Goal: Transaction & Acquisition: Obtain resource

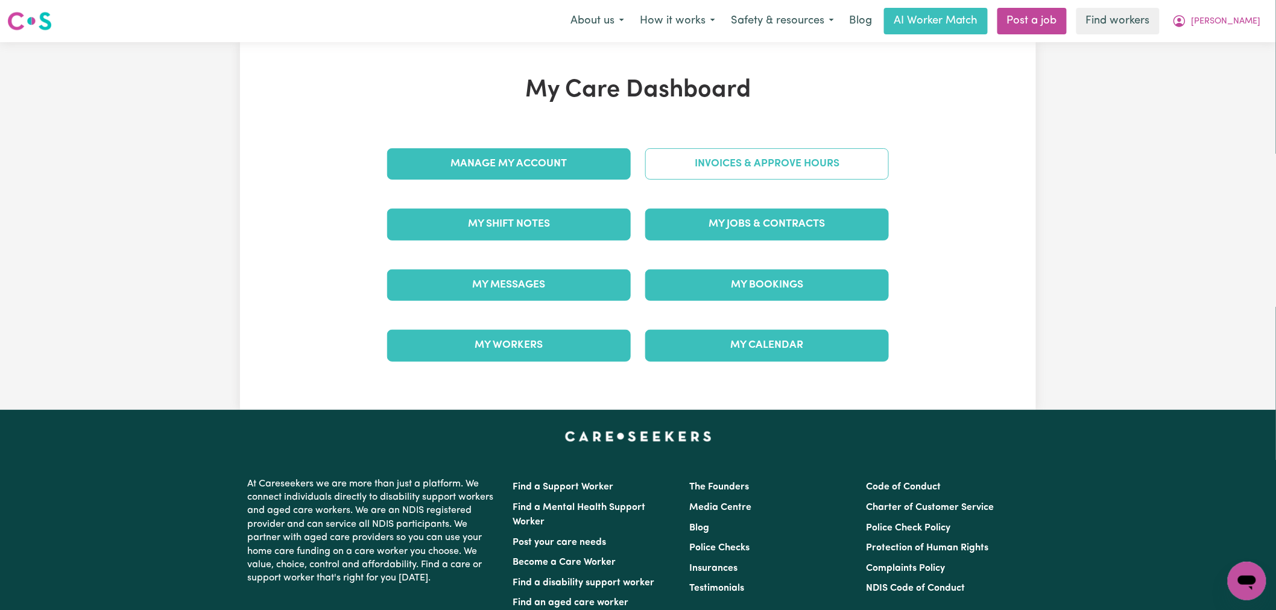
click at [685, 166] on link "Invoices & Approve Hours" at bounding box center [767, 163] width 244 height 31
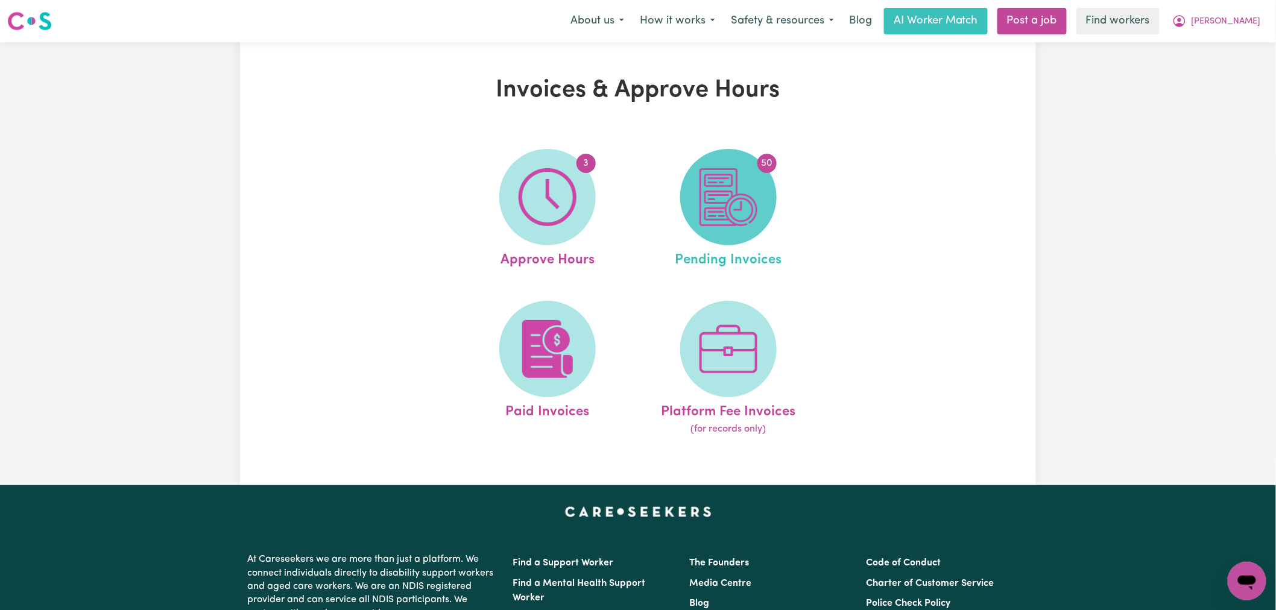
click at [725, 201] on img at bounding box center [729, 197] width 58 height 58
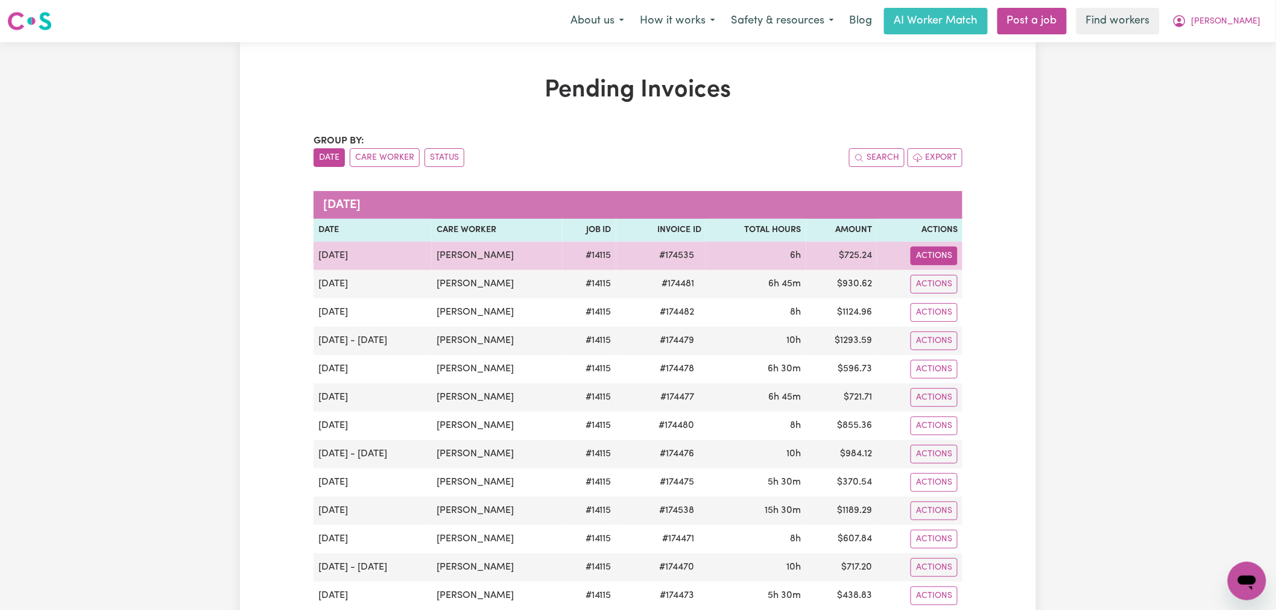
click at [931, 254] on button "Actions" at bounding box center [934, 256] width 47 height 19
click at [984, 277] on link "Download Invoice" at bounding box center [967, 284] width 110 height 24
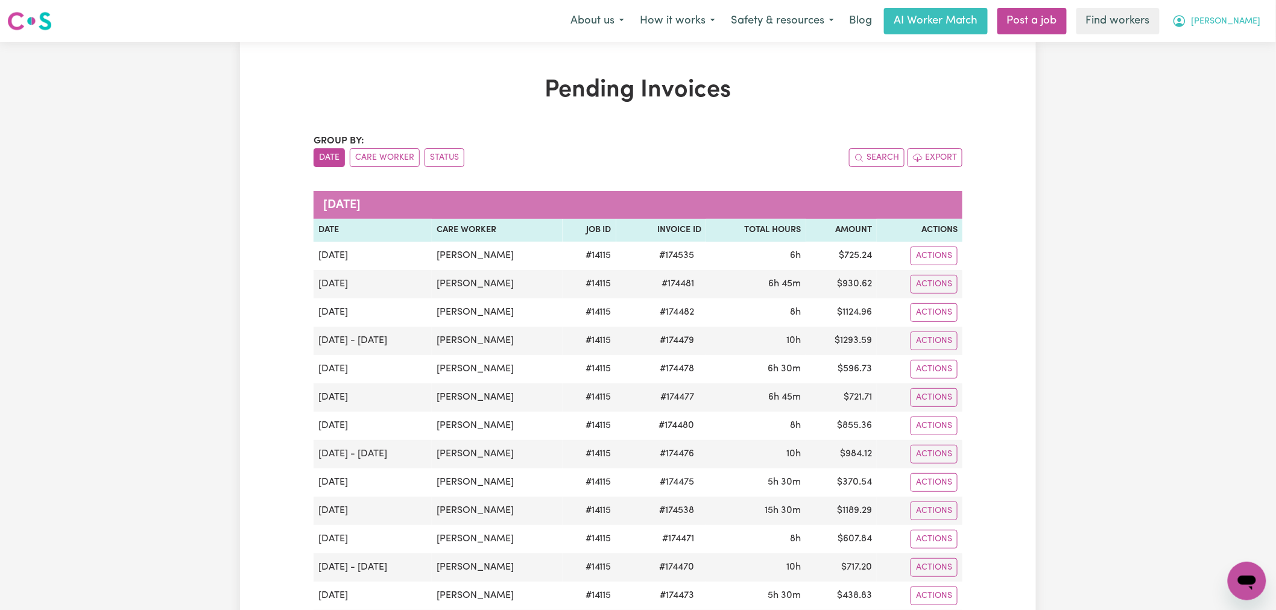
click at [1248, 18] on span "[PERSON_NAME]" at bounding box center [1226, 21] width 69 height 13
click at [1233, 76] on link "Logout" at bounding box center [1220, 69] width 95 height 23
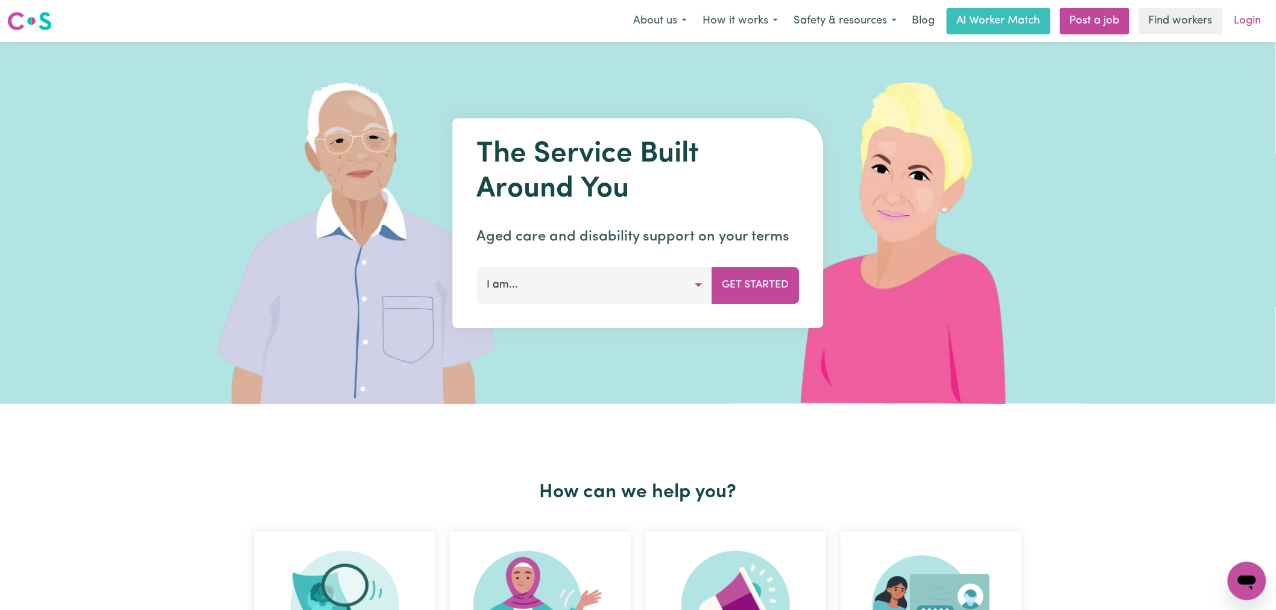
click at [1251, 19] on link "Login" at bounding box center [1248, 21] width 42 height 27
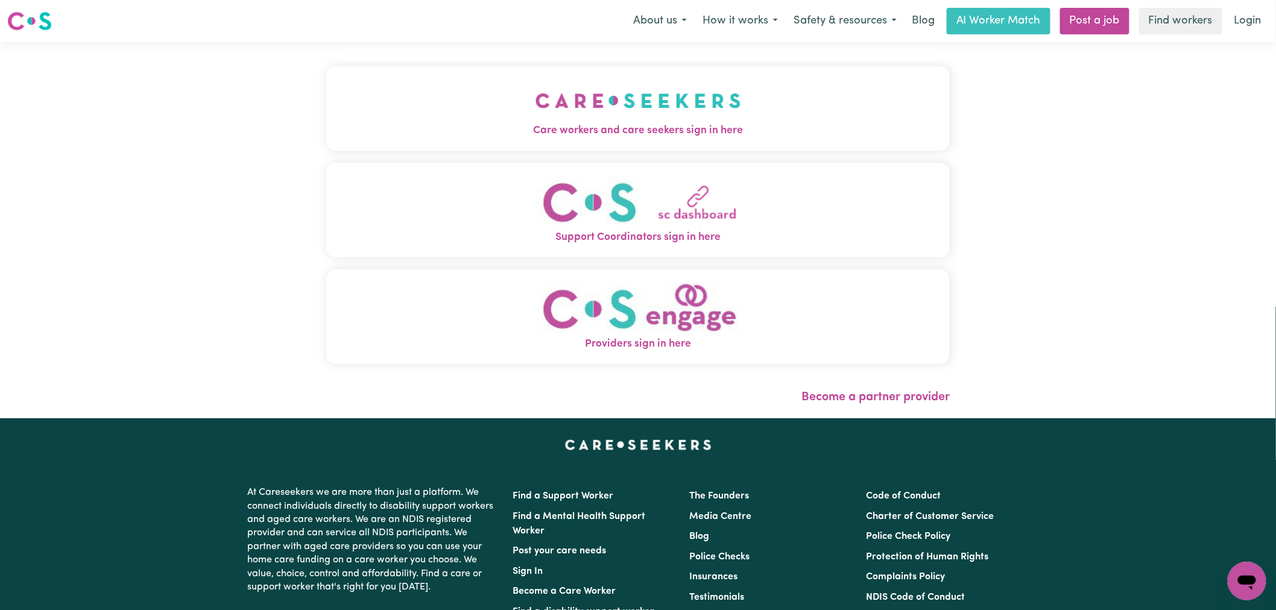
click at [368, 68] on button "Care workers and care seekers sign in here" at bounding box center [638, 108] width 624 height 84
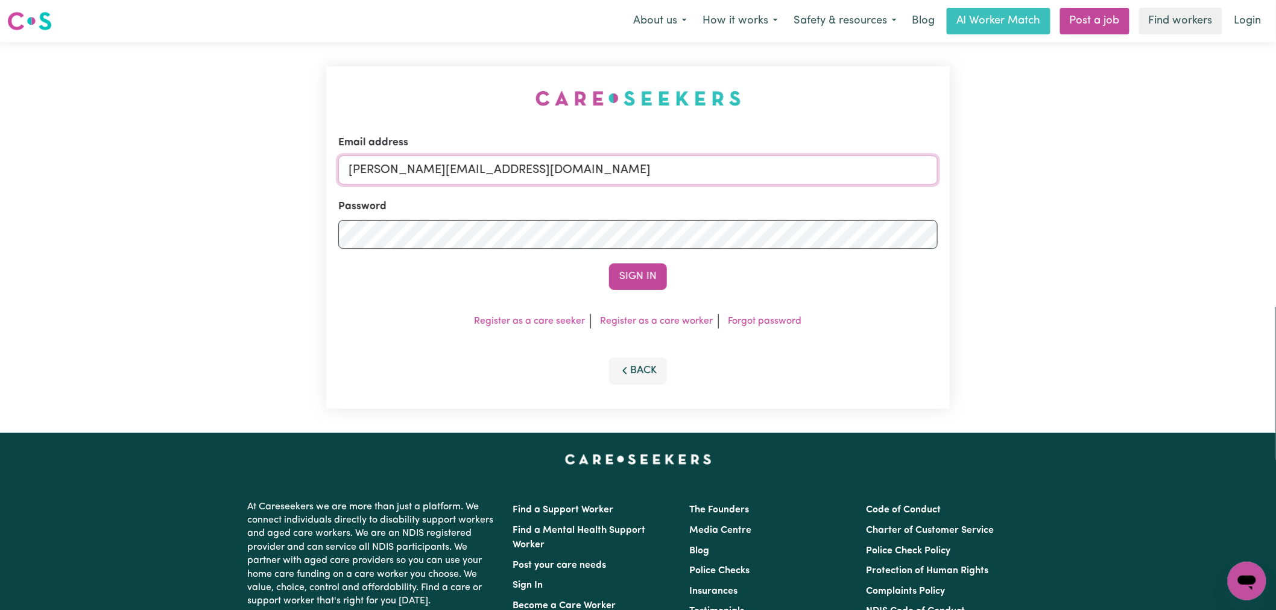
drag, startPoint x: 617, startPoint y: 171, endPoint x: 599, endPoint y: 183, distance: 21.2
click at [618, 171] on input "[PERSON_NAME][EMAIL_ADDRESS][DOMAIN_NAME]" at bounding box center [637, 170] width 599 height 29
drag, startPoint x: 651, startPoint y: 169, endPoint x: 411, endPoint y: 165, distance: 240.7
click at [411, 165] on input "[EMAIL_ADDRESS][DOMAIN_NAME]" at bounding box center [637, 170] width 599 height 29
type input "[EMAIL_ADDRESS][DOMAIN_NAME]"
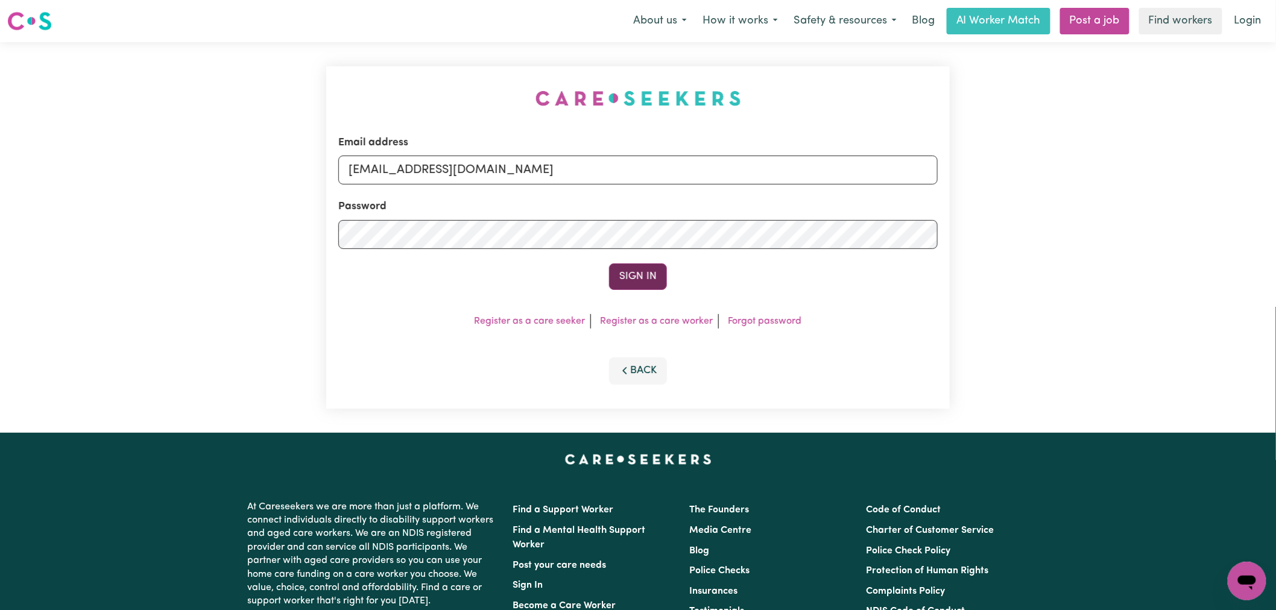
click at [619, 280] on button "Sign In" at bounding box center [638, 277] width 58 height 27
